Goal: Task Accomplishment & Management: Use online tool/utility

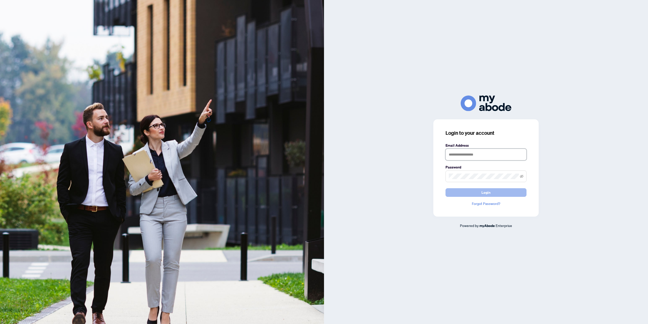
type input "**********"
click at [495, 190] on button "Login" at bounding box center [486, 192] width 81 height 9
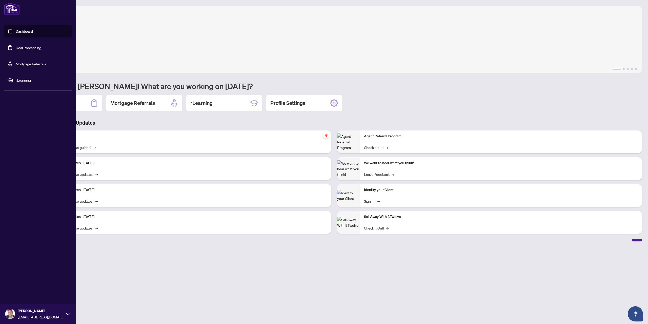
click at [16, 46] on link "Deal Processing" at bounding box center [29, 47] width 26 height 5
